Goal: Complete application form

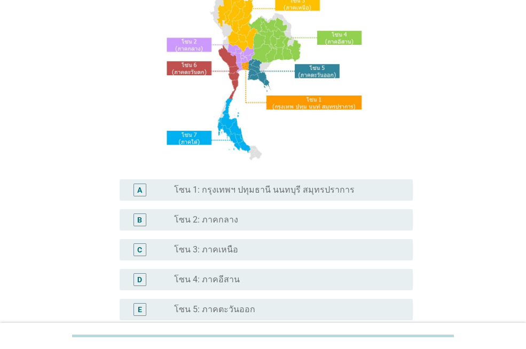
scroll to position [214, 0]
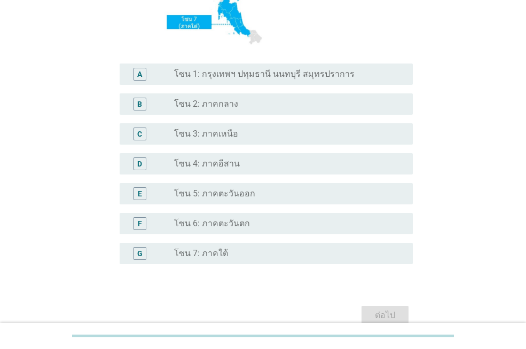
click at [235, 191] on label "โซน 5: ภาคตะวันออก" at bounding box center [214, 194] width 81 height 11
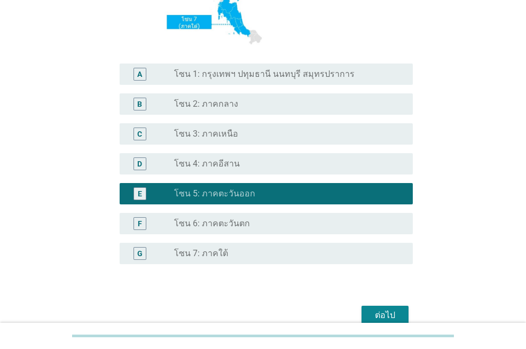
click at [372, 307] on button "ต่อไป" at bounding box center [385, 315] width 47 height 19
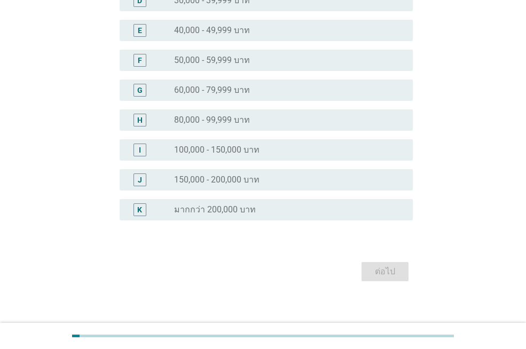
scroll to position [0, 0]
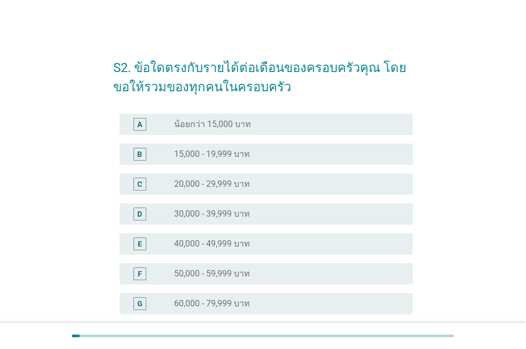
click at [257, 188] on div "radio_button_unchecked 20,000 - 29,999 บาท" at bounding box center [285, 184] width 222 height 11
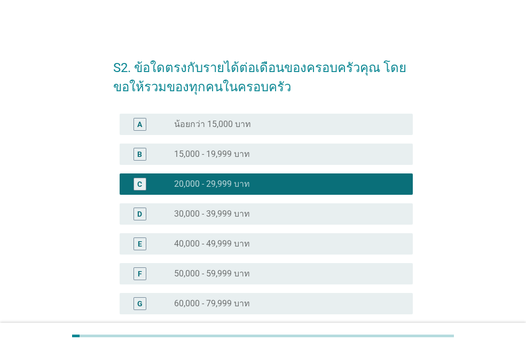
scroll to position [222, 0]
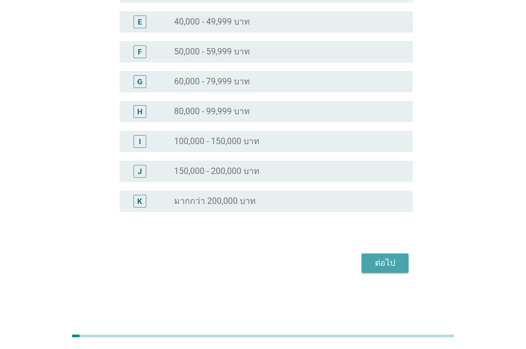
click at [378, 263] on div "ต่อไป" at bounding box center [385, 263] width 30 height 13
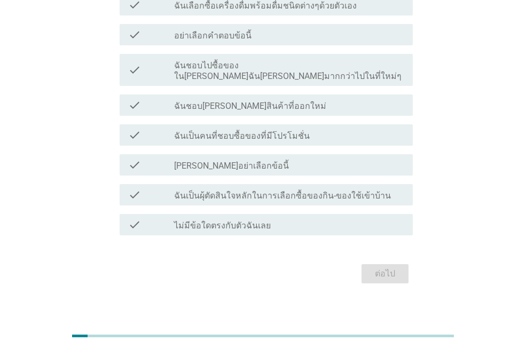
scroll to position [64, 0]
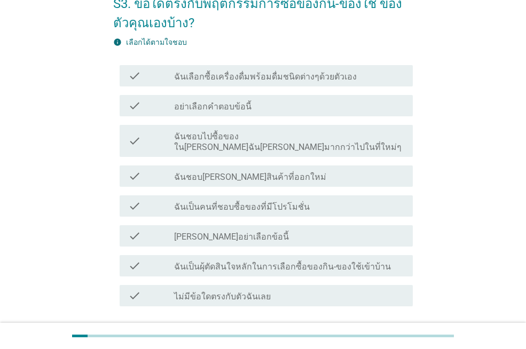
click at [237, 135] on label "ฉันชอบไปซื้อของใน[PERSON_NAME]ฉัน[PERSON_NAME]มากกว่าไปในที่ใหม่ๆ" at bounding box center [289, 141] width 230 height 21
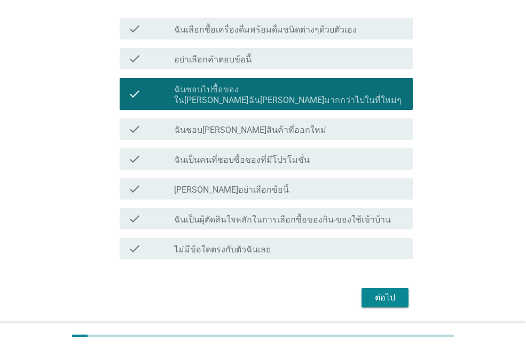
scroll to position [135, 0]
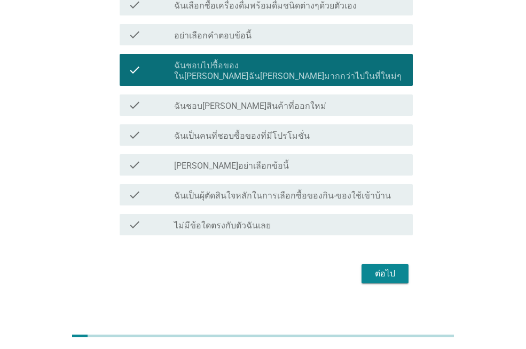
click at [385, 268] on div "ต่อไป" at bounding box center [385, 274] width 30 height 13
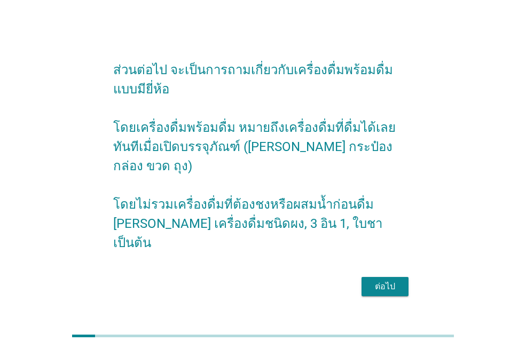
click at [381, 281] on div "ต่อไป" at bounding box center [385, 287] width 30 height 13
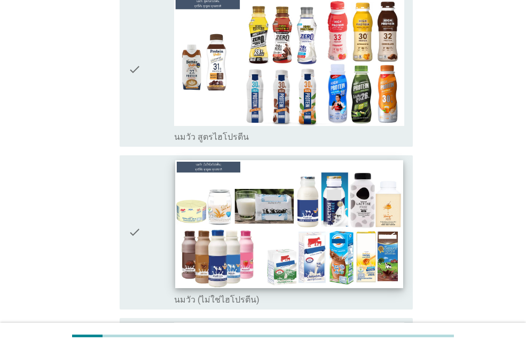
scroll to position [285, 0]
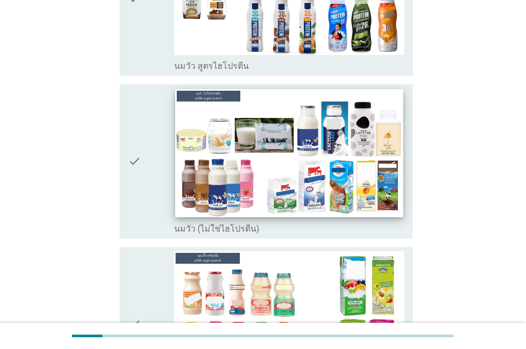
click at [230, 252] on img at bounding box center [289, 316] width 230 height 129
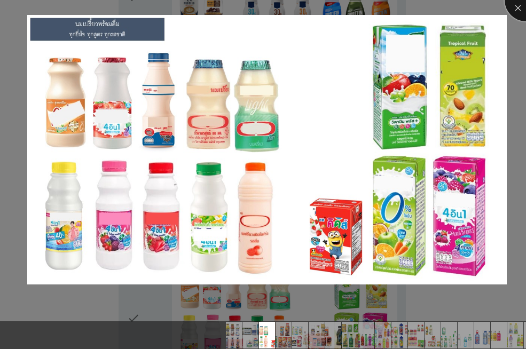
click at [522, 12] on div at bounding box center [526, 0] width 43 height 43
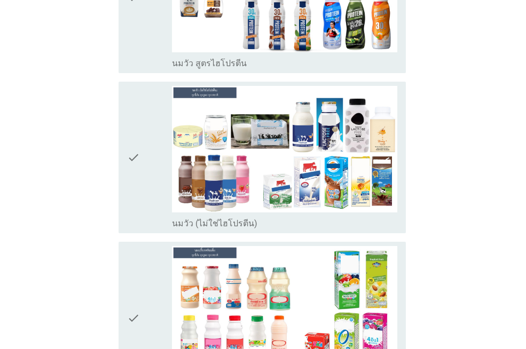
click at [224, 146] on div at bounding box center [263, 174] width 526 height 349
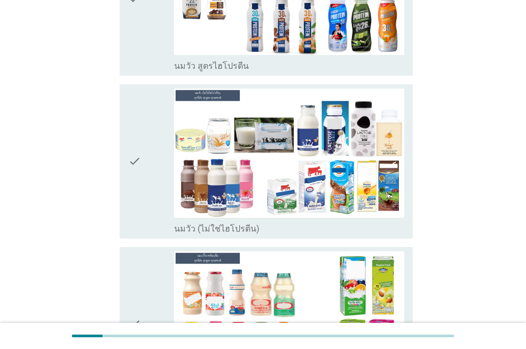
click at [143, 153] on div "check" at bounding box center [151, 162] width 46 height 146
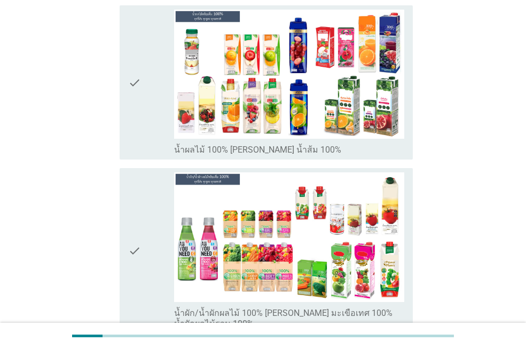
scroll to position [1995, 0]
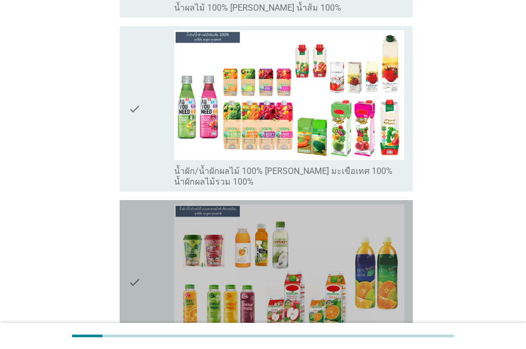
click at [143, 244] on div "check" at bounding box center [151, 283] width 46 height 157
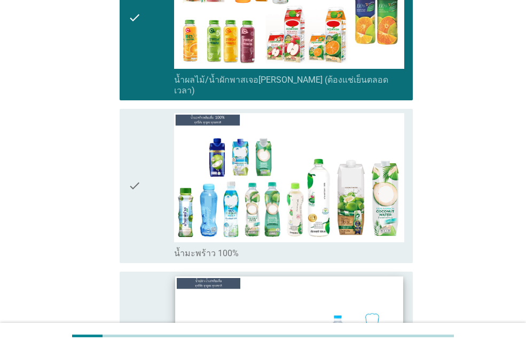
scroll to position [2351, 0]
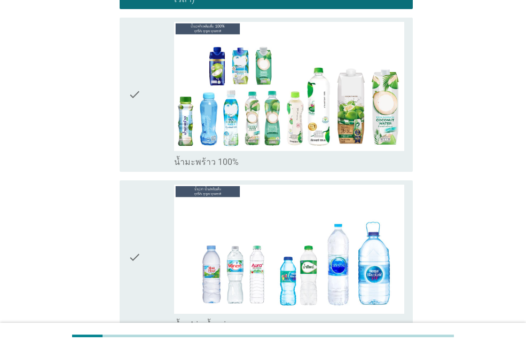
click at [157, 217] on div "check" at bounding box center [151, 258] width 46 height 146
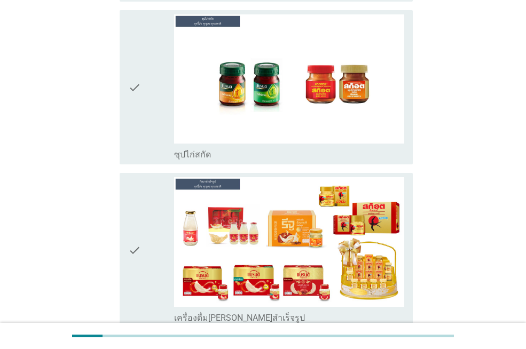
scroll to position [3888, 0]
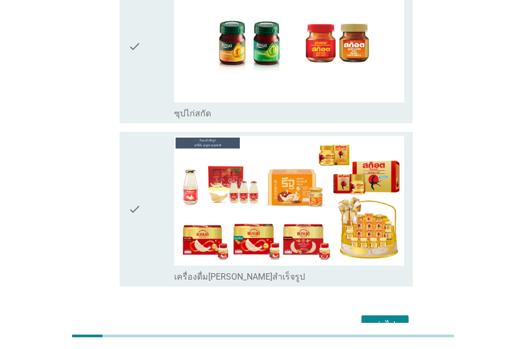
click at [383, 319] on div "ต่อไป" at bounding box center [385, 325] width 30 height 13
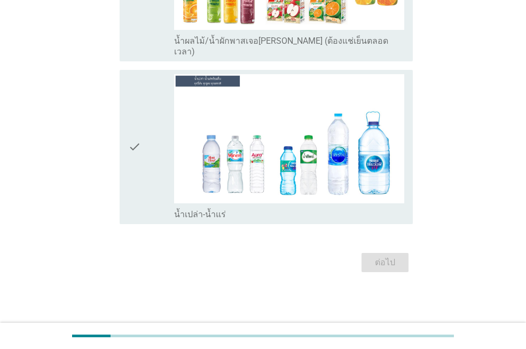
scroll to position [0, 0]
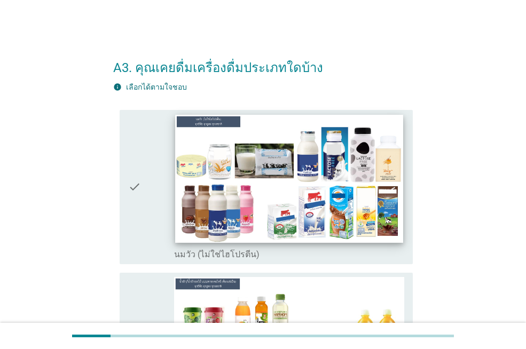
click at [352, 233] on img at bounding box center [289, 179] width 228 height 128
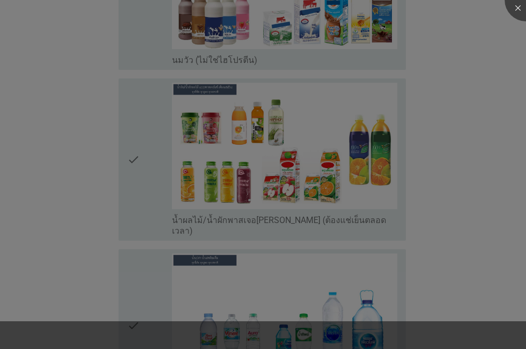
scroll to position [332, 0]
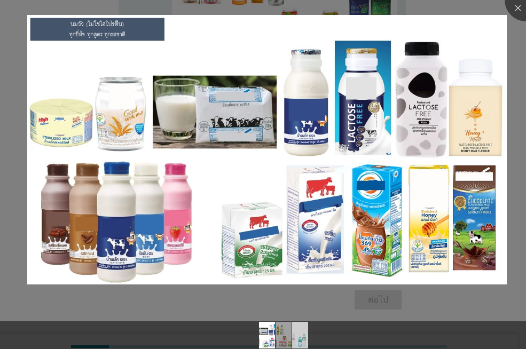
click at [299, 332] on img at bounding box center [301, 335] width 48 height 27
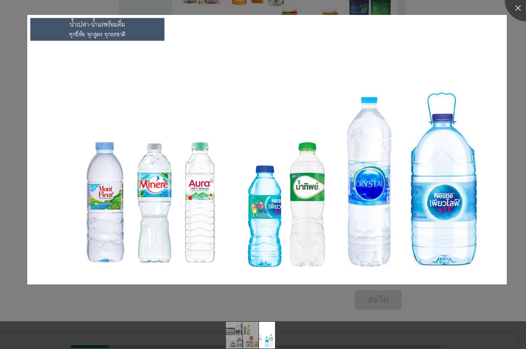
click at [313, 328] on div at bounding box center [263, 336] width 526 height 28
click at [295, 326] on div at bounding box center [263, 336] width 526 height 28
click at [260, 337] on img at bounding box center [268, 335] width 48 height 27
click at [251, 337] on img at bounding box center [251, 335] width 48 height 27
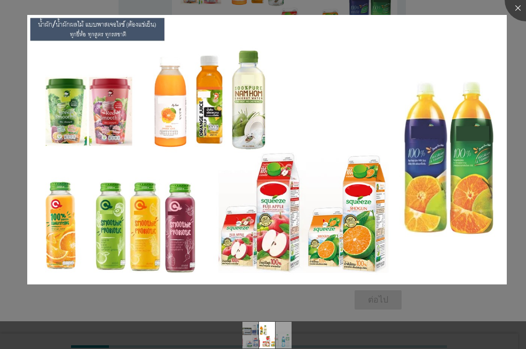
click at [242, 336] on div at bounding box center [263, 336] width 526 height 28
click at [250, 336] on img at bounding box center [251, 335] width 48 height 27
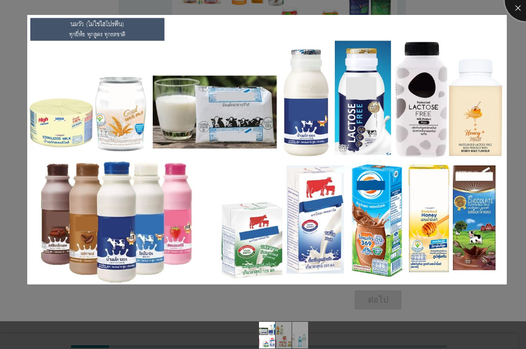
click at [515, 6] on div at bounding box center [526, 0] width 43 height 43
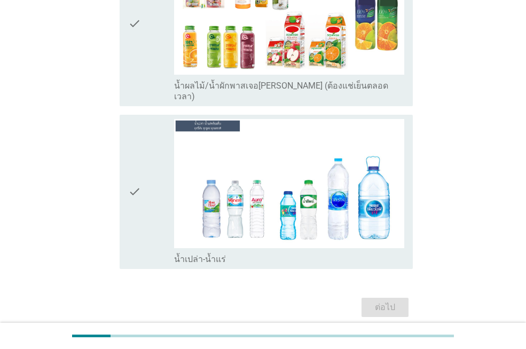
scroll to position [118, 0]
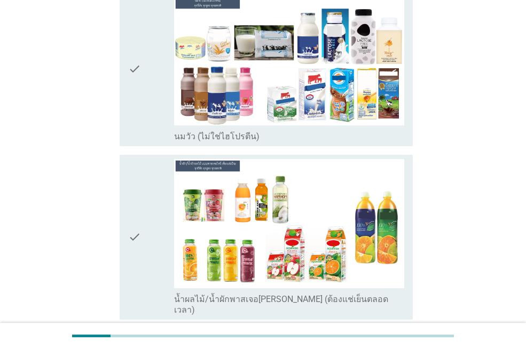
click at [146, 105] on div "check" at bounding box center [151, 69] width 46 height 146
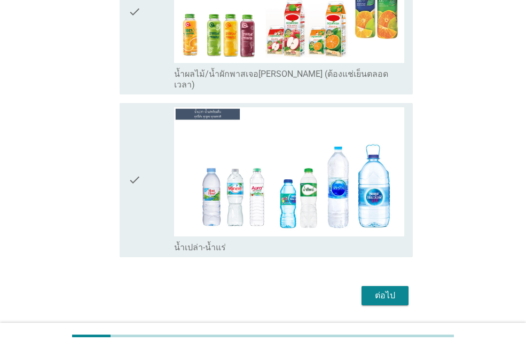
scroll to position [366, 0]
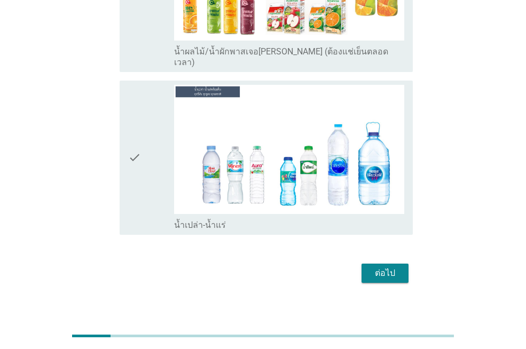
click at [384, 267] on div "ต่อไป" at bounding box center [385, 273] width 30 height 13
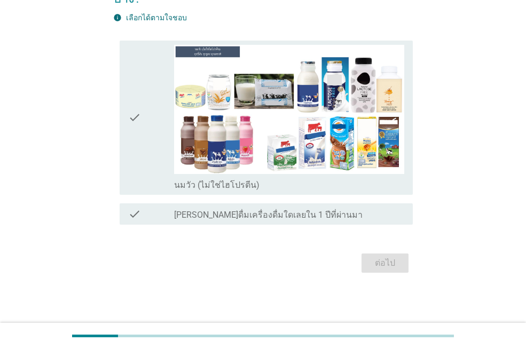
scroll to position [0, 0]
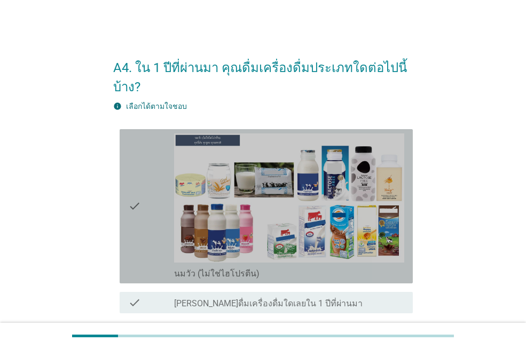
click at [127, 220] on div "check check_box_outline_blank นมวัว (ไม่ใช่ไฮโปรตีน)" at bounding box center [266, 206] width 293 height 154
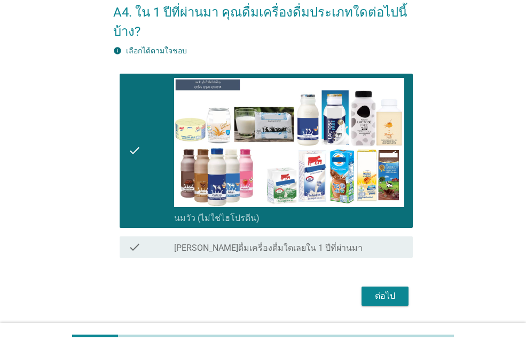
scroll to position [89, 0]
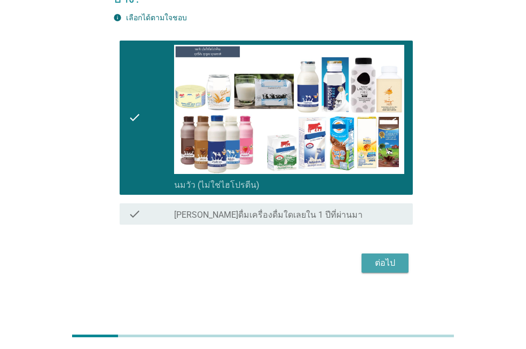
click at [365, 259] on button "ต่อไป" at bounding box center [385, 263] width 47 height 19
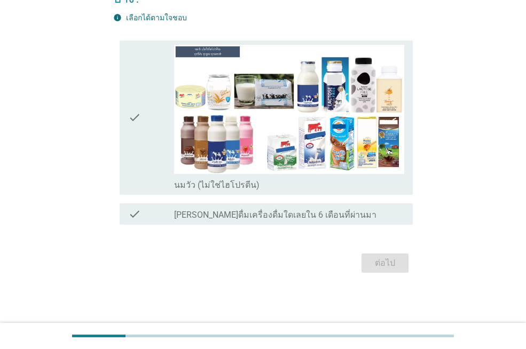
scroll to position [0, 0]
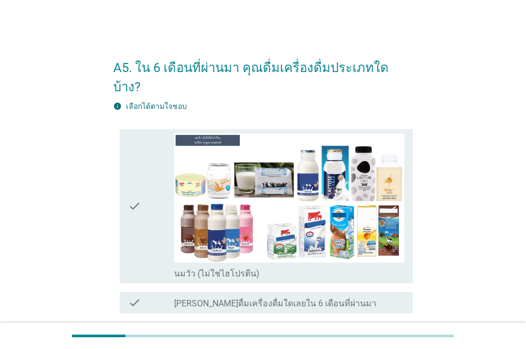
click at [141, 199] on icon "check" at bounding box center [134, 207] width 13 height 146
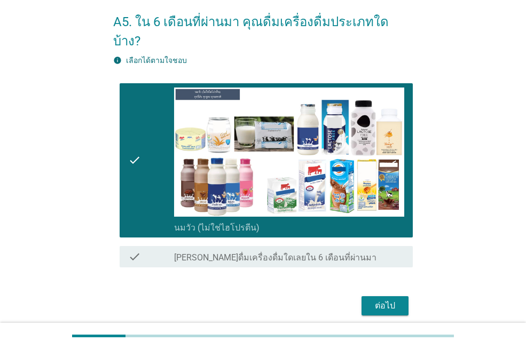
scroll to position [69, 0]
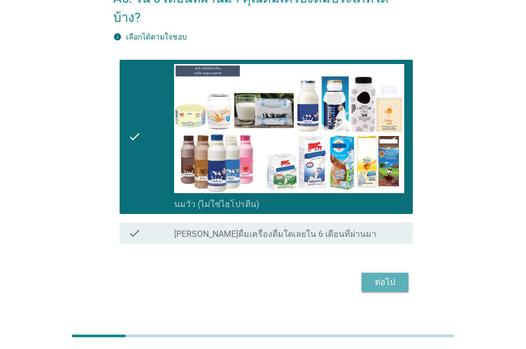
click at [384, 276] on div "ต่อไป" at bounding box center [385, 282] width 30 height 13
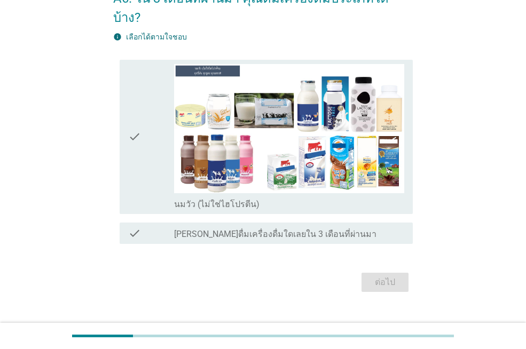
scroll to position [0, 0]
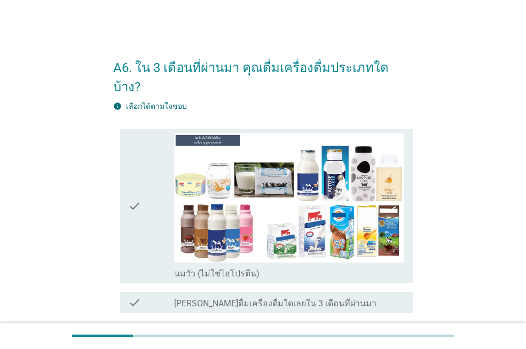
click at [134, 198] on icon "check" at bounding box center [134, 207] width 13 height 146
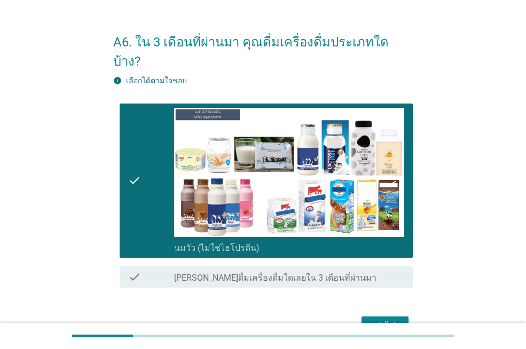
scroll to position [69, 0]
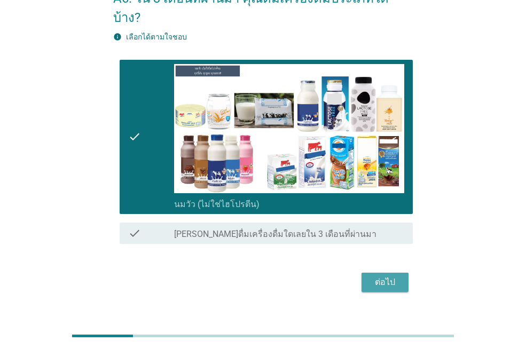
click at [398, 276] on div "ต่อไป" at bounding box center [385, 282] width 30 height 13
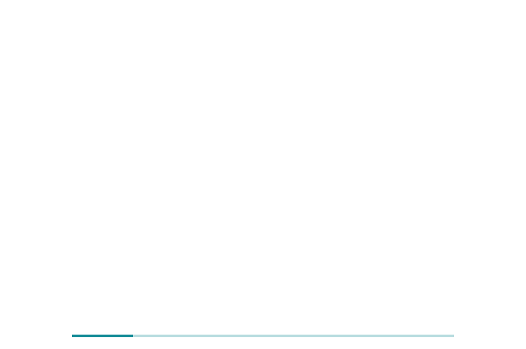
scroll to position [0, 0]
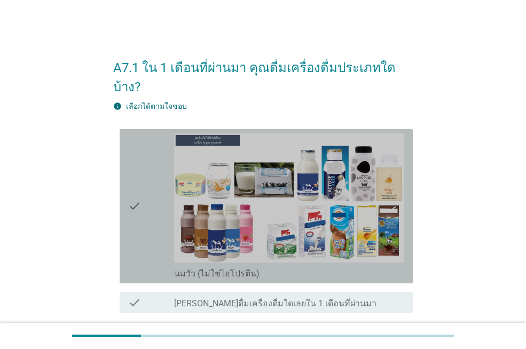
click at [302, 247] on div "check_box_outline_blank นมวัว (ไม่ใช่ไฮโปรตีน)" at bounding box center [289, 207] width 230 height 146
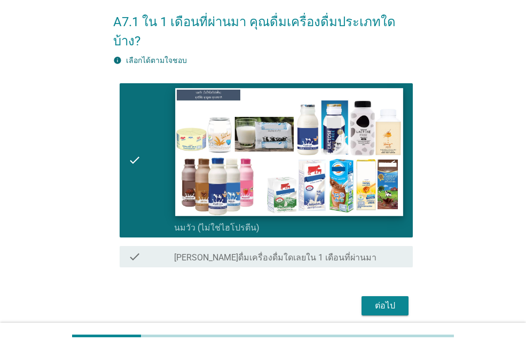
scroll to position [69, 0]
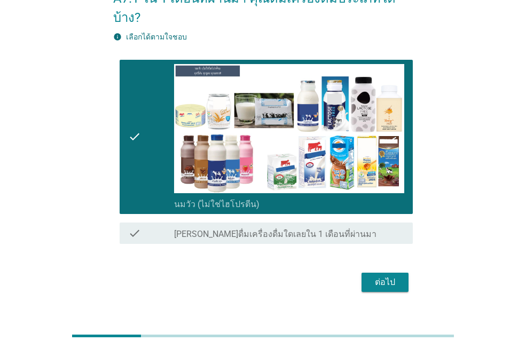
click at [373, 276] on div "ต่อไป" at bounding box center [385, 282] width 30 height 13
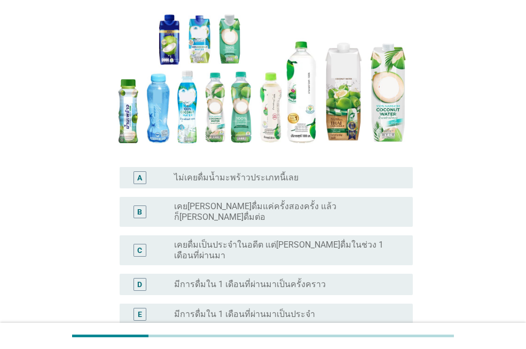
scroll to position [239, 0]
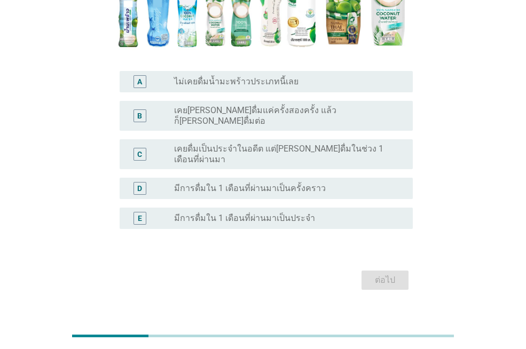
click at [282, 79] on label "ไม่เคยดื่มน้ำมะพร้าวประเภทนี้เลย" at bounding box center [236, 81] width 125 height 11
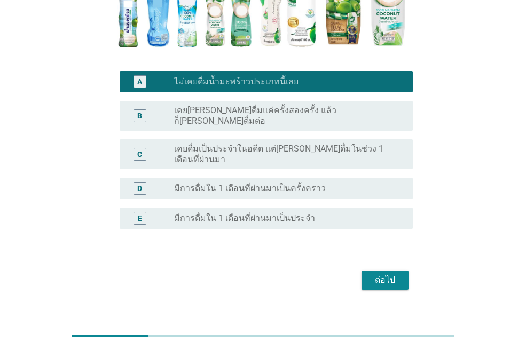
click at [381, 274] on div "ต่อไป" at bounding box center [385, 280] width 30 height 13
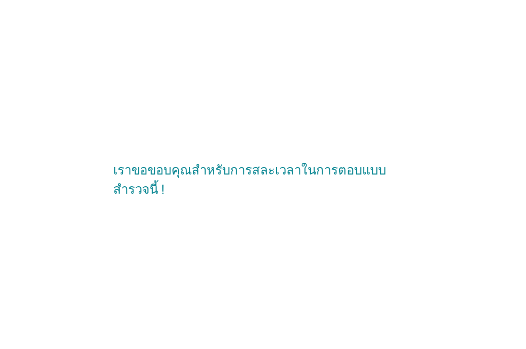
scroll to position [0, 0]
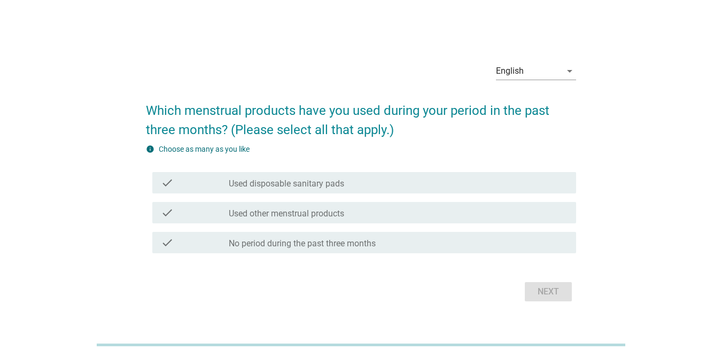
click at [341, 215] on label "Used other menstrual products" at bounding box center [286, 213] width 115 height 11
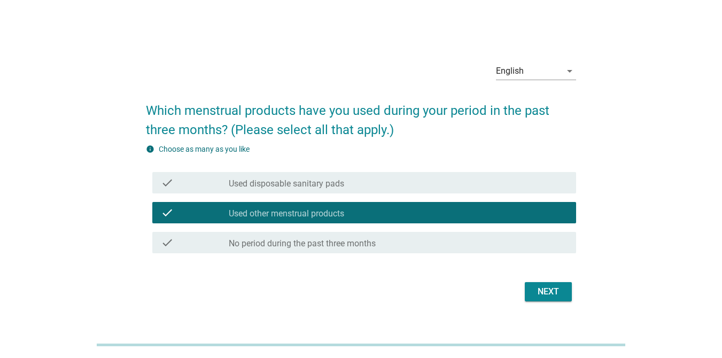
click at [544, 294] on div "Next" at bounding box center [548, 291] width 30 height 13
